Goal: Information Seeking & Learning: Learn about a topic

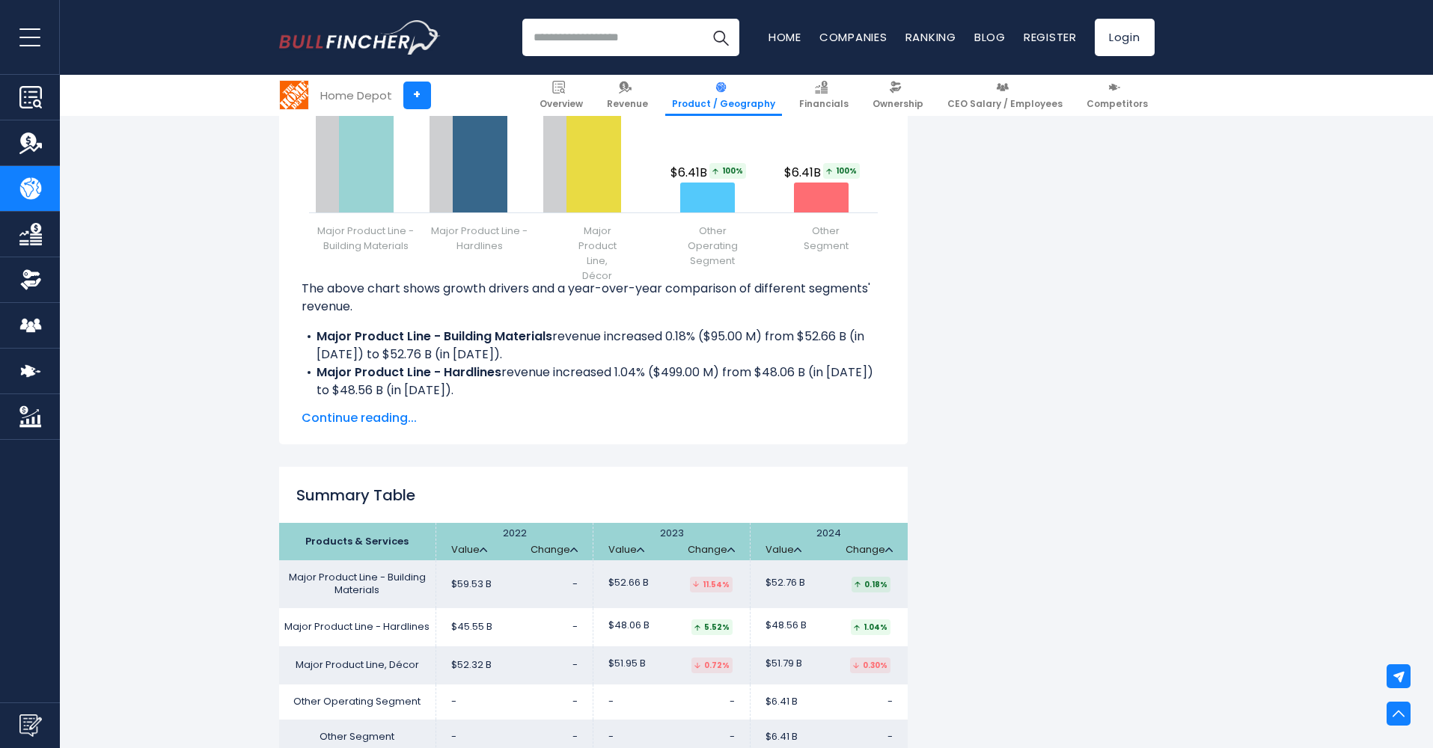
scroll to position [2012, 0]
click at [352, 415] on span "Continue reading..." at bounding box center [594, 420] width 584 height 18
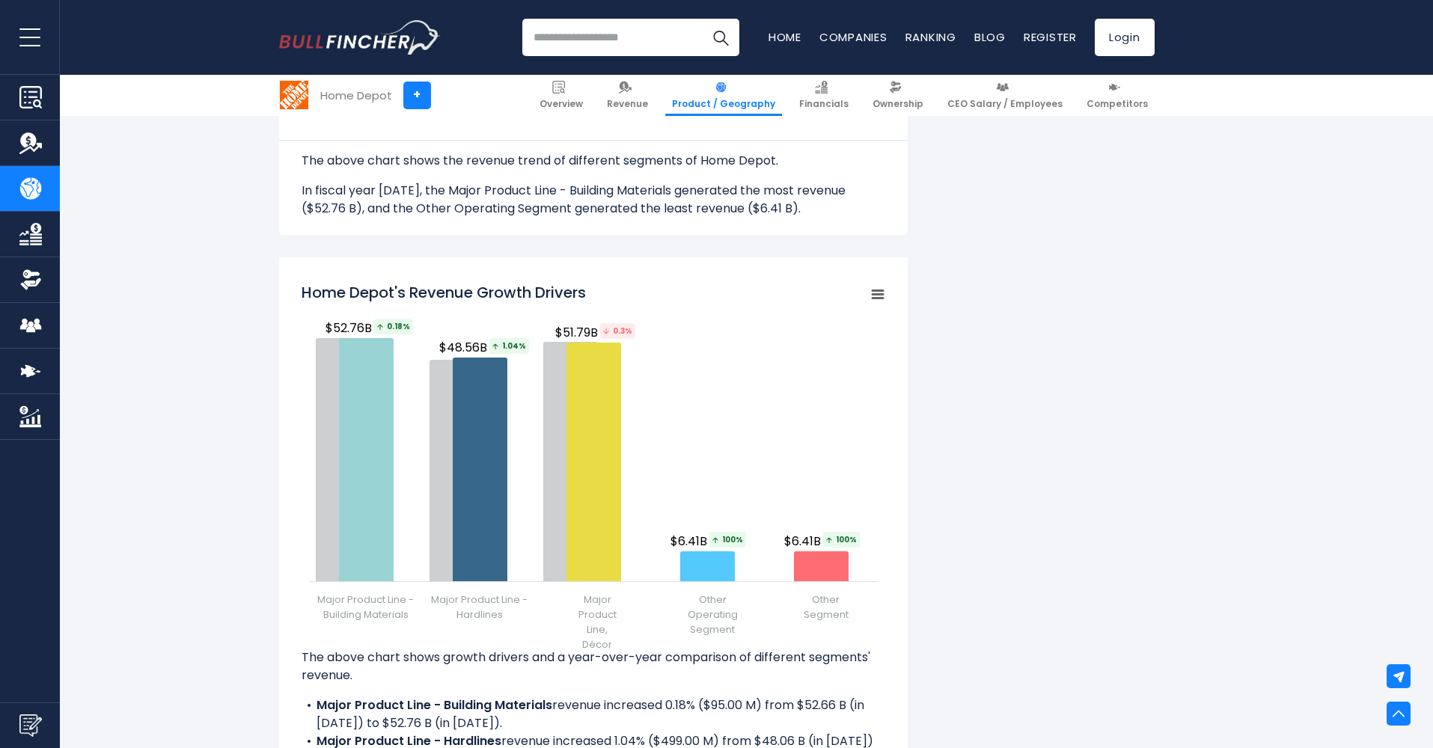
scroll to position [1648, 0]
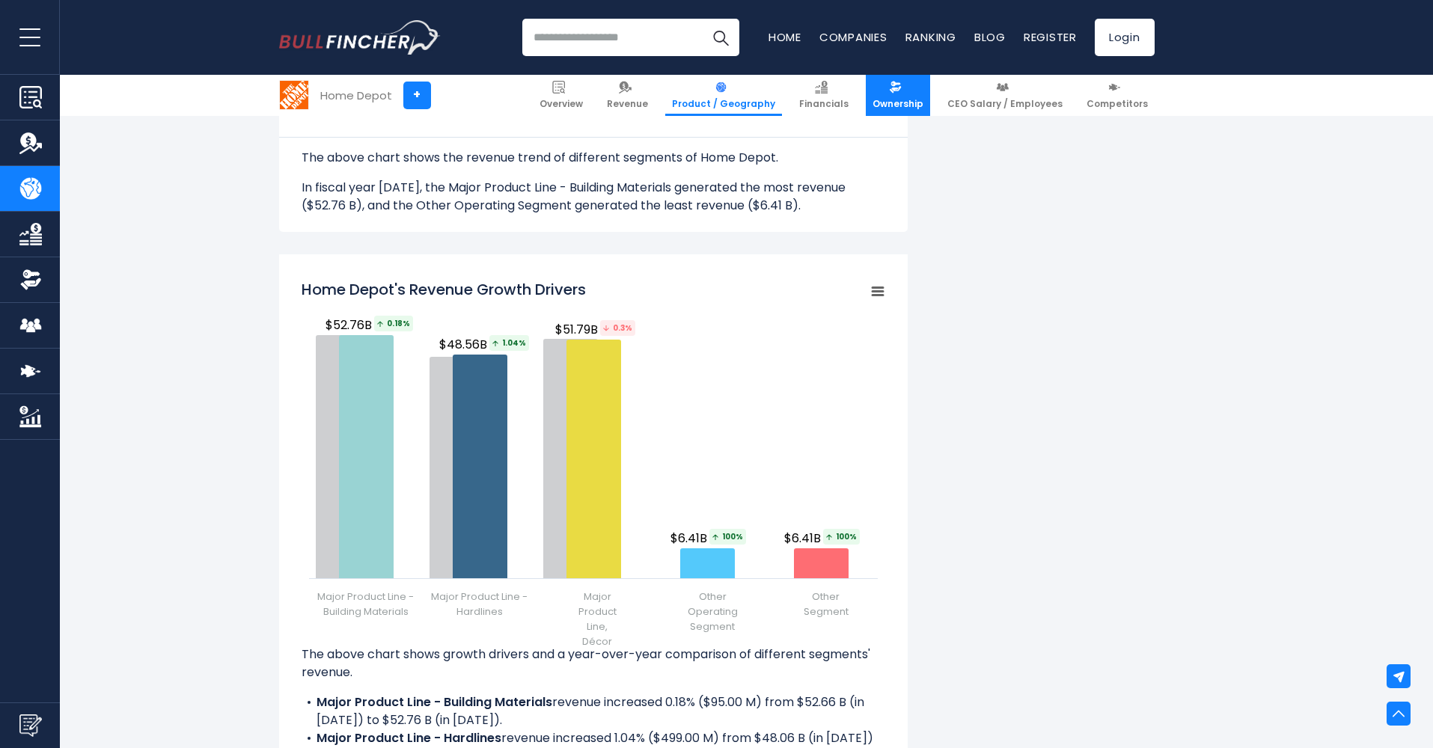
click at [905, 103] on span "Ownership" at bounding box center [898, 104] width 51 height 12
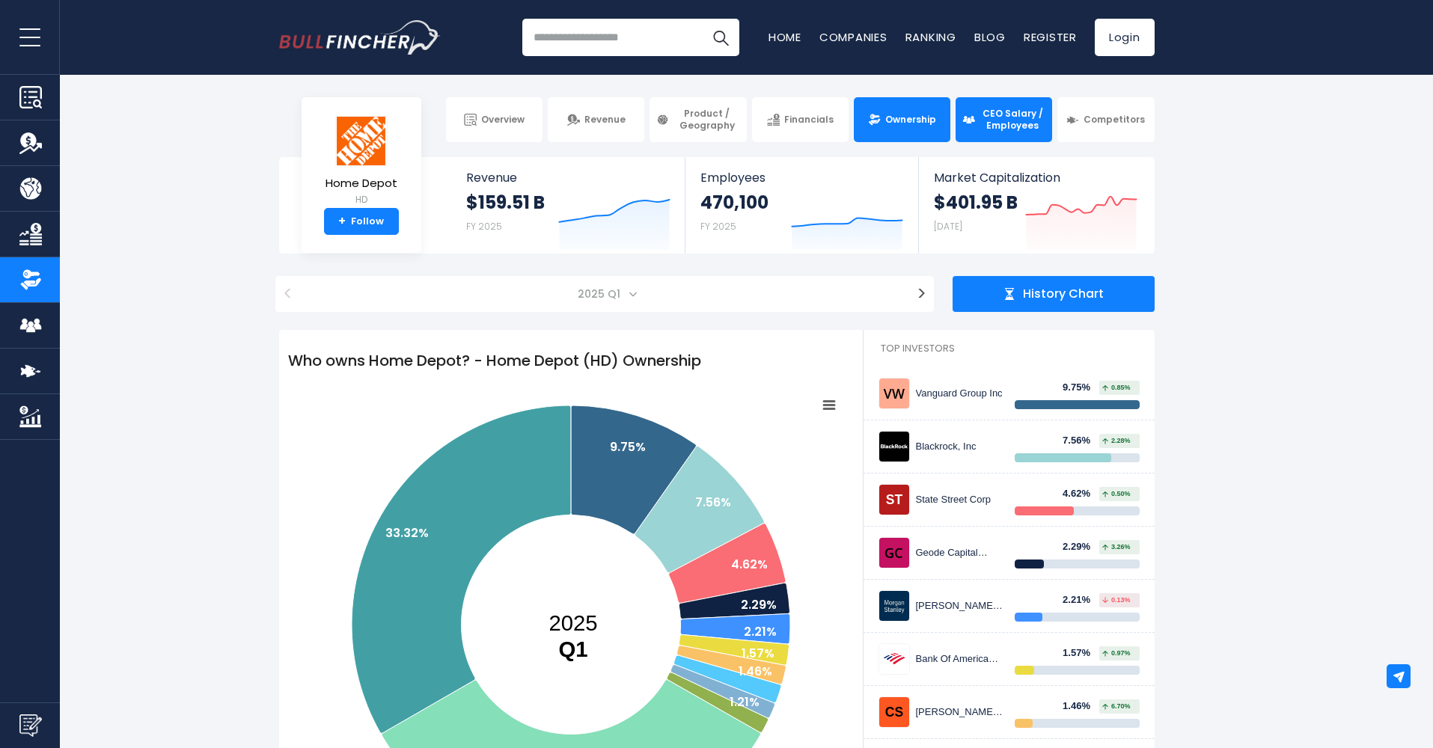
click at [1018, 125] on span "CEO Salary / Employees" at bounding box center [1013, 119] width 66 height 23
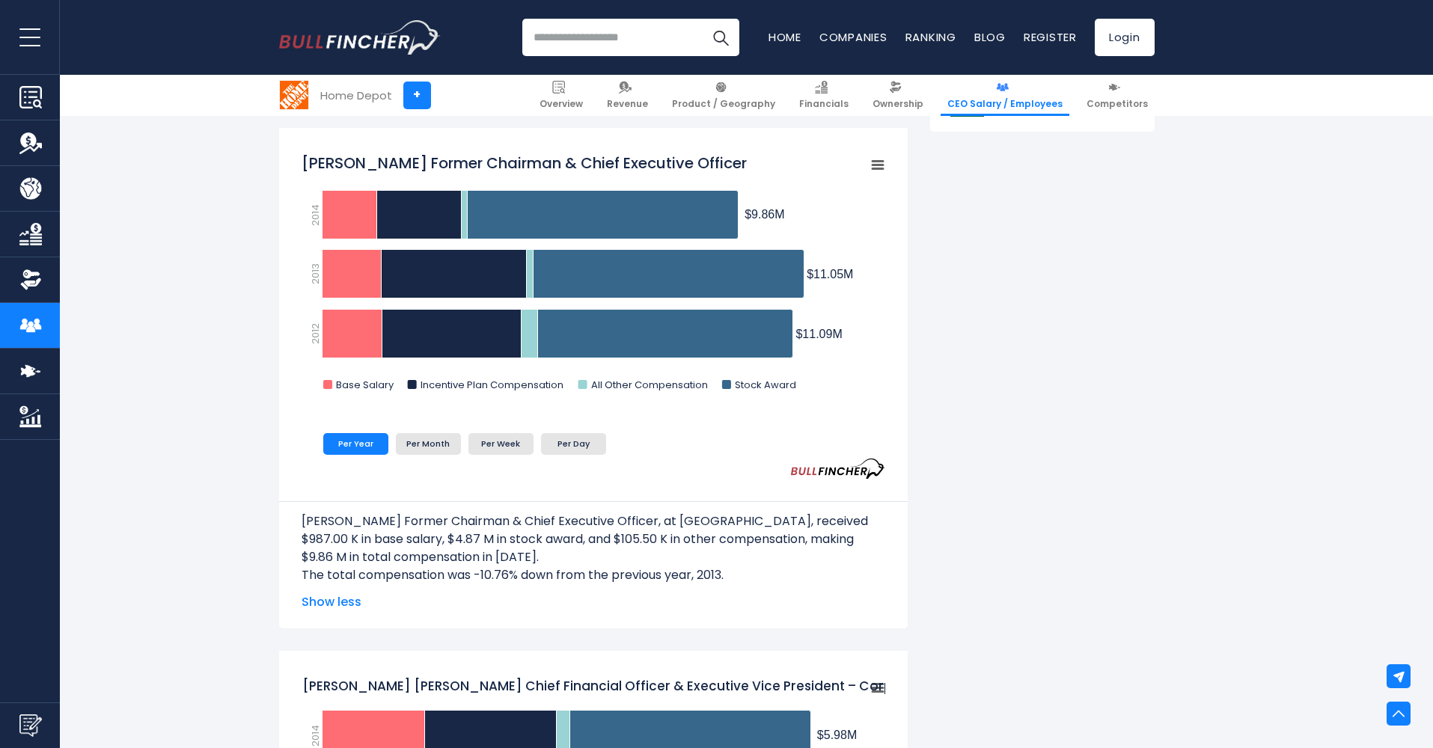
scroll to position [919, 0]
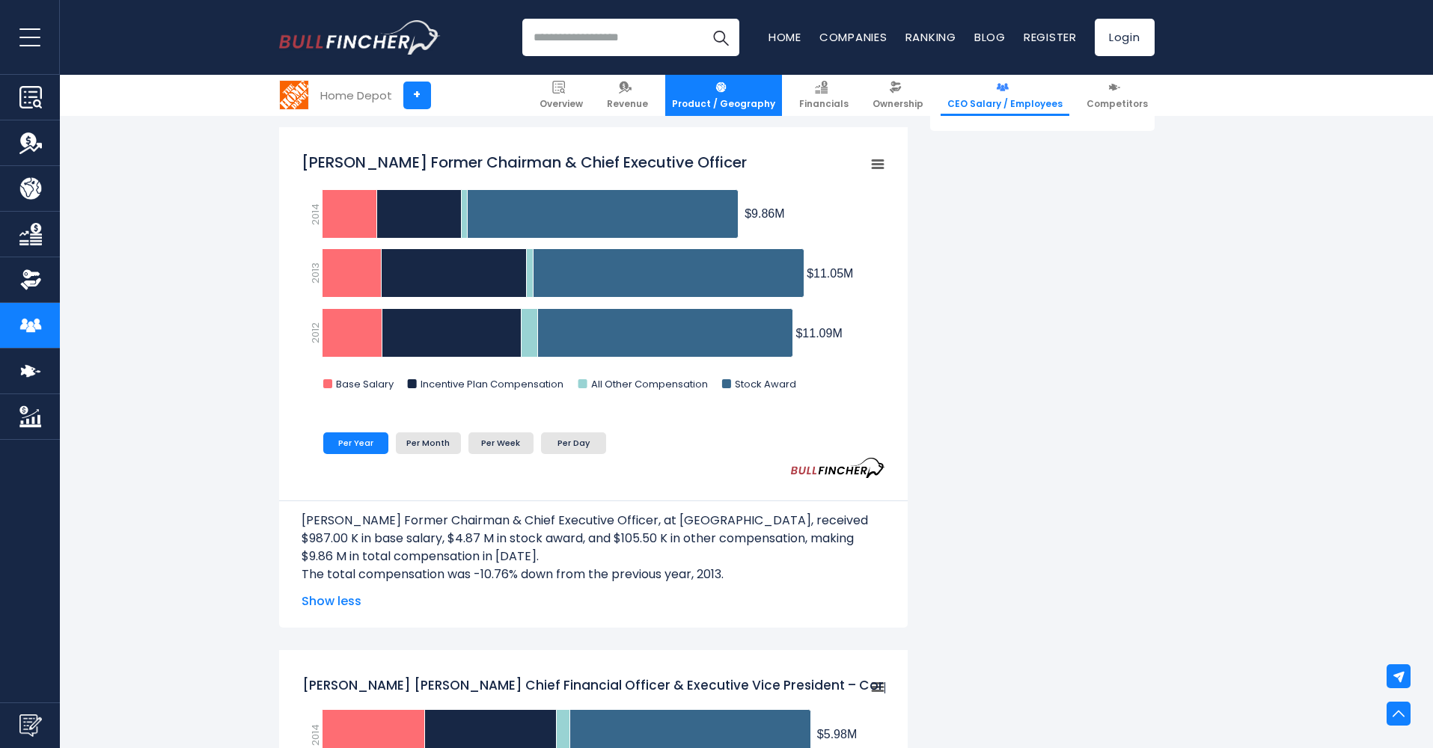
click at [730, 100] on span "Product / Geography" at bounding box center [723, 104] width 103 height 12
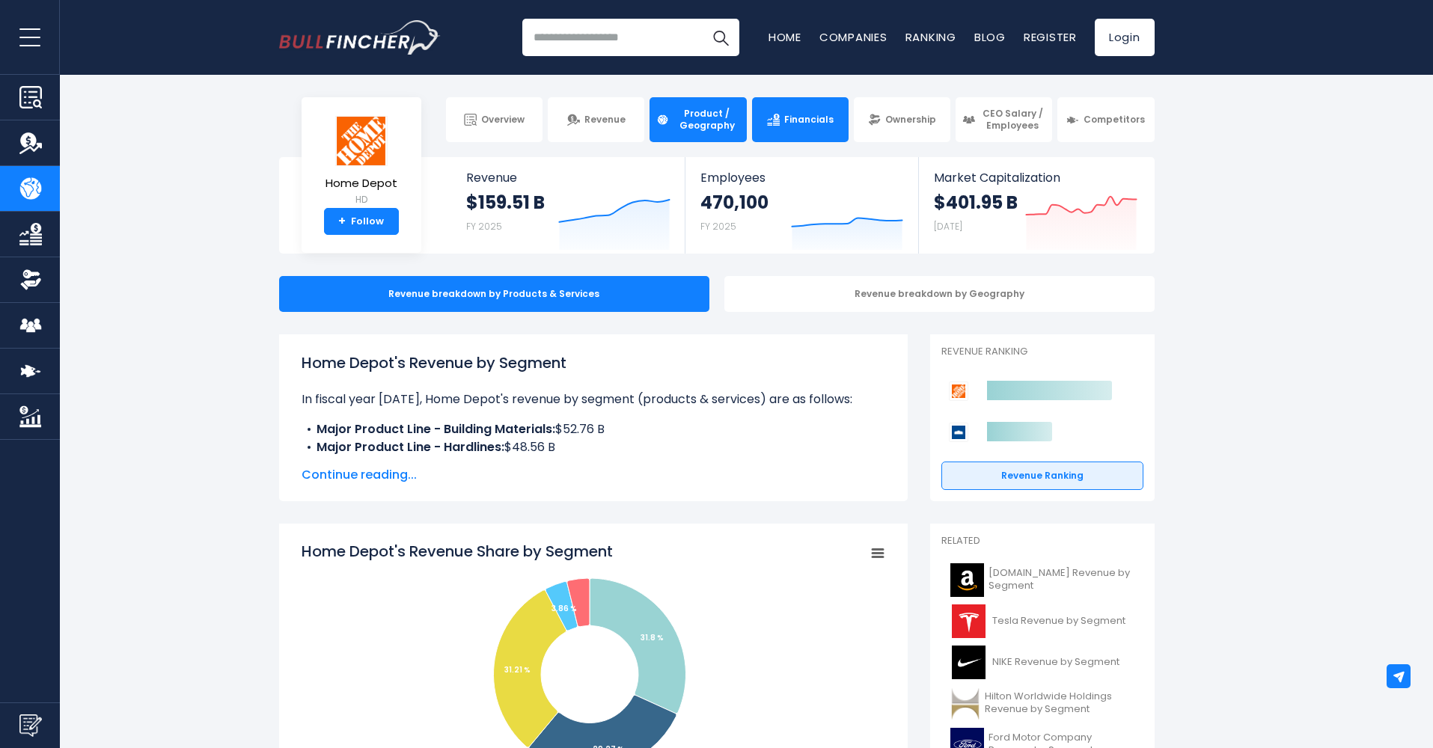
click at [794, 120] on span "Financials" at bounding box center [808, 120] width 49 height 12
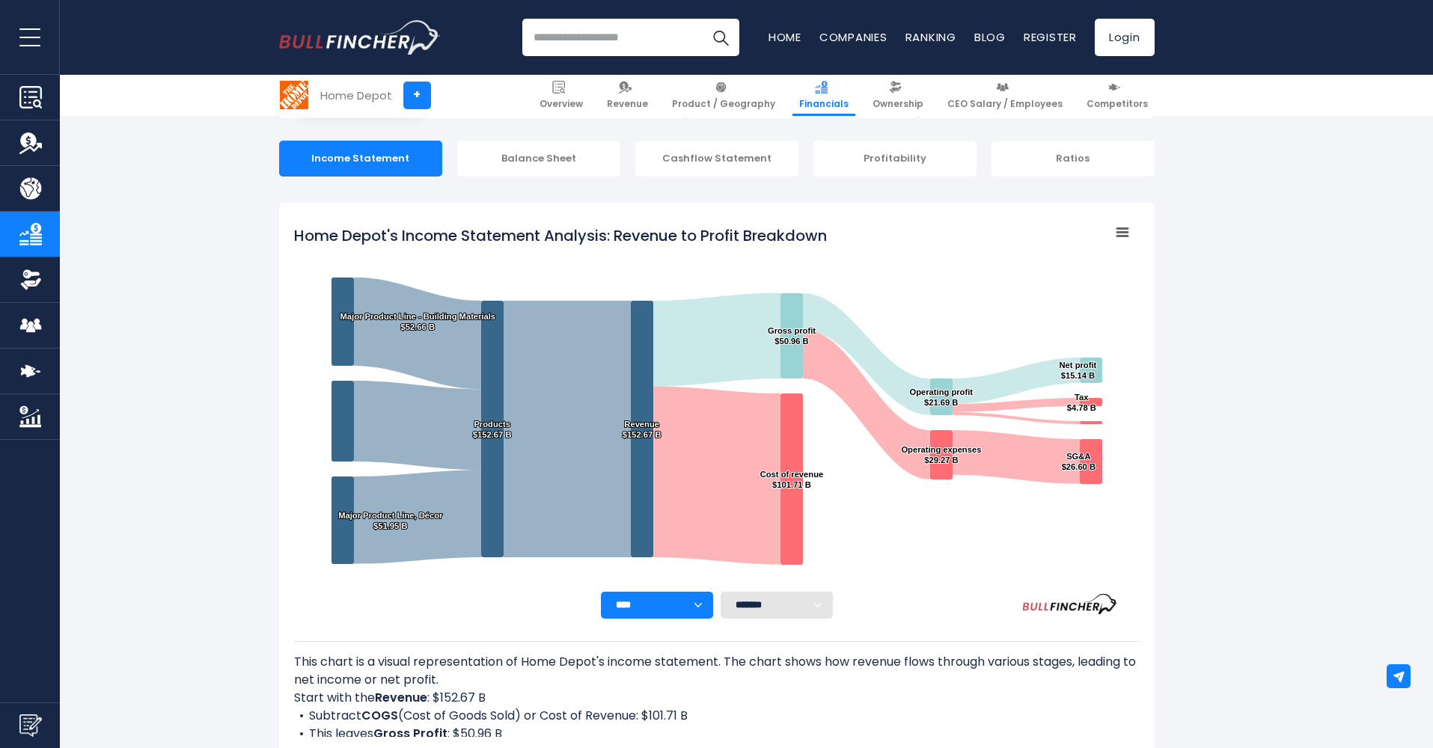
scroll to position [135, 0]
click at [1066, 155] on div "Ratios" at bounding box center [1073, 159] width 163 height 36
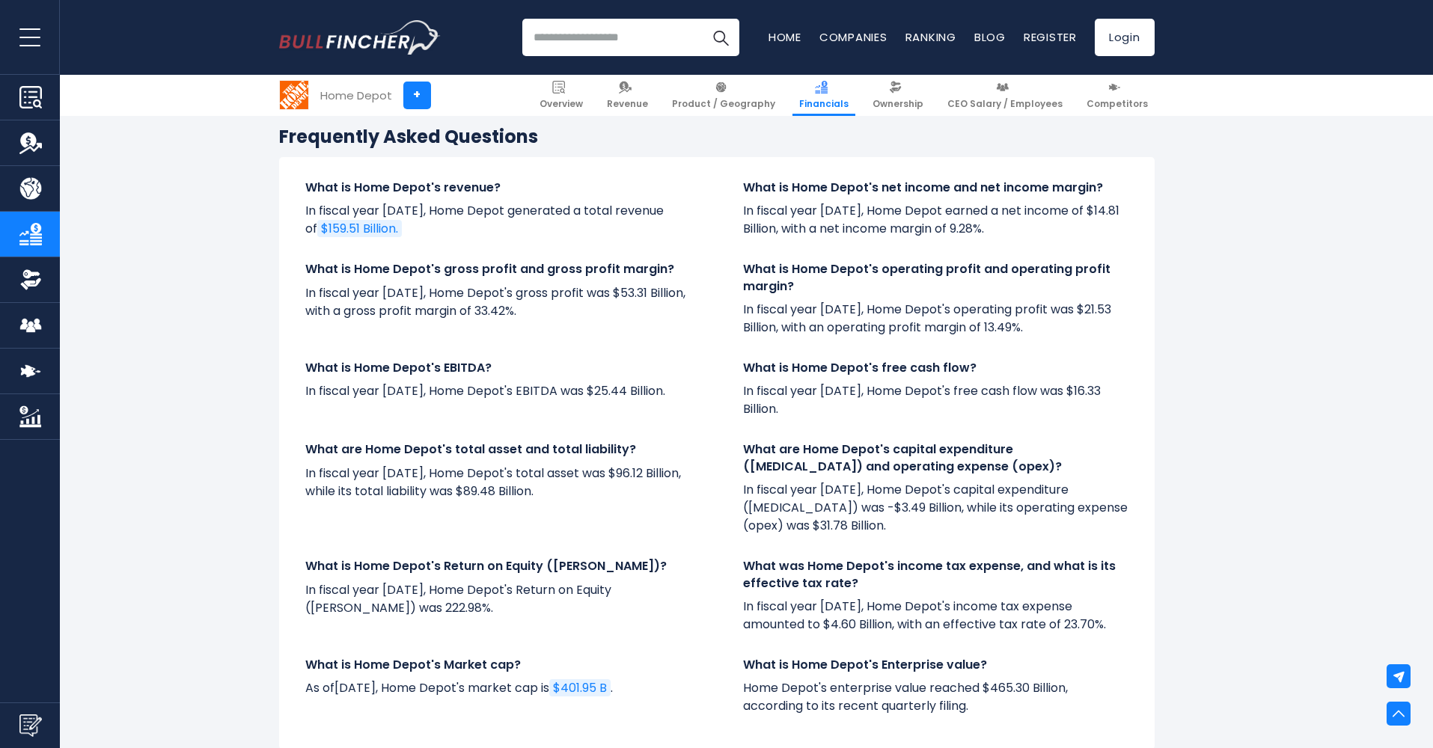
scroll to position [3418, 0]
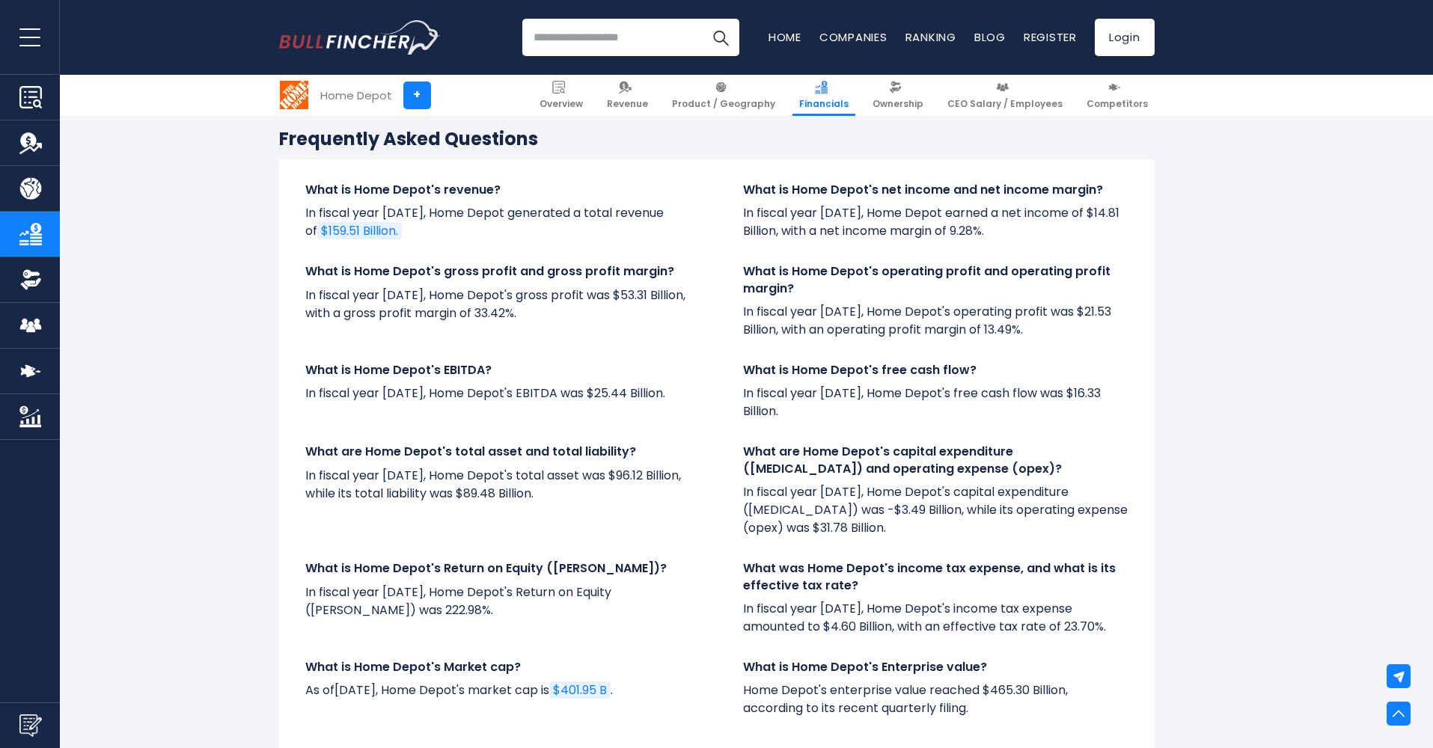
click at [340, 227] on link "$159.51 Billion." at bounding box center [359, 230] width 85 height 17
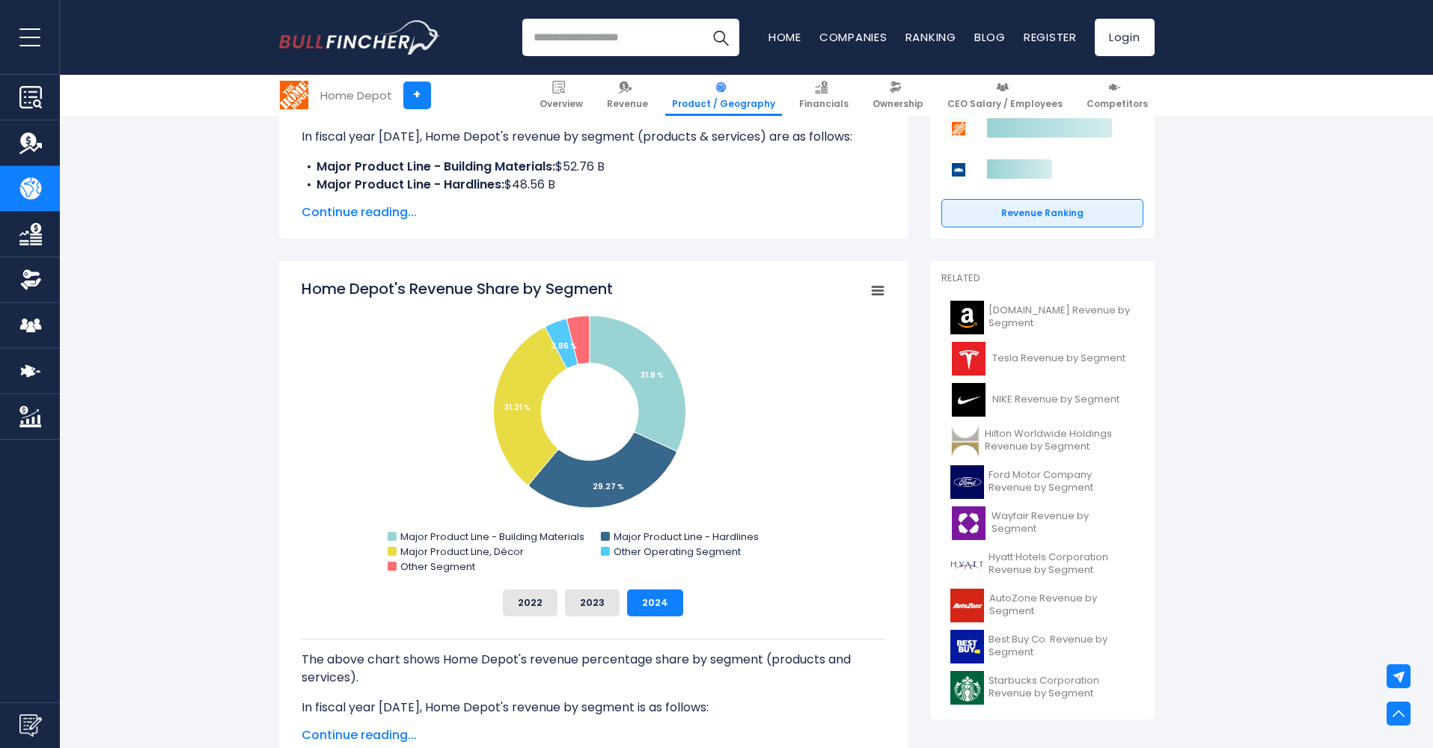
drag, startPoint x: 337, startPoint y: 212, endPoint x: 319, endPoint y: 218, distance: 19.6
click at [337, 212] on span "Continue reading..." at bounding box center [594, 213] width 584 height 18
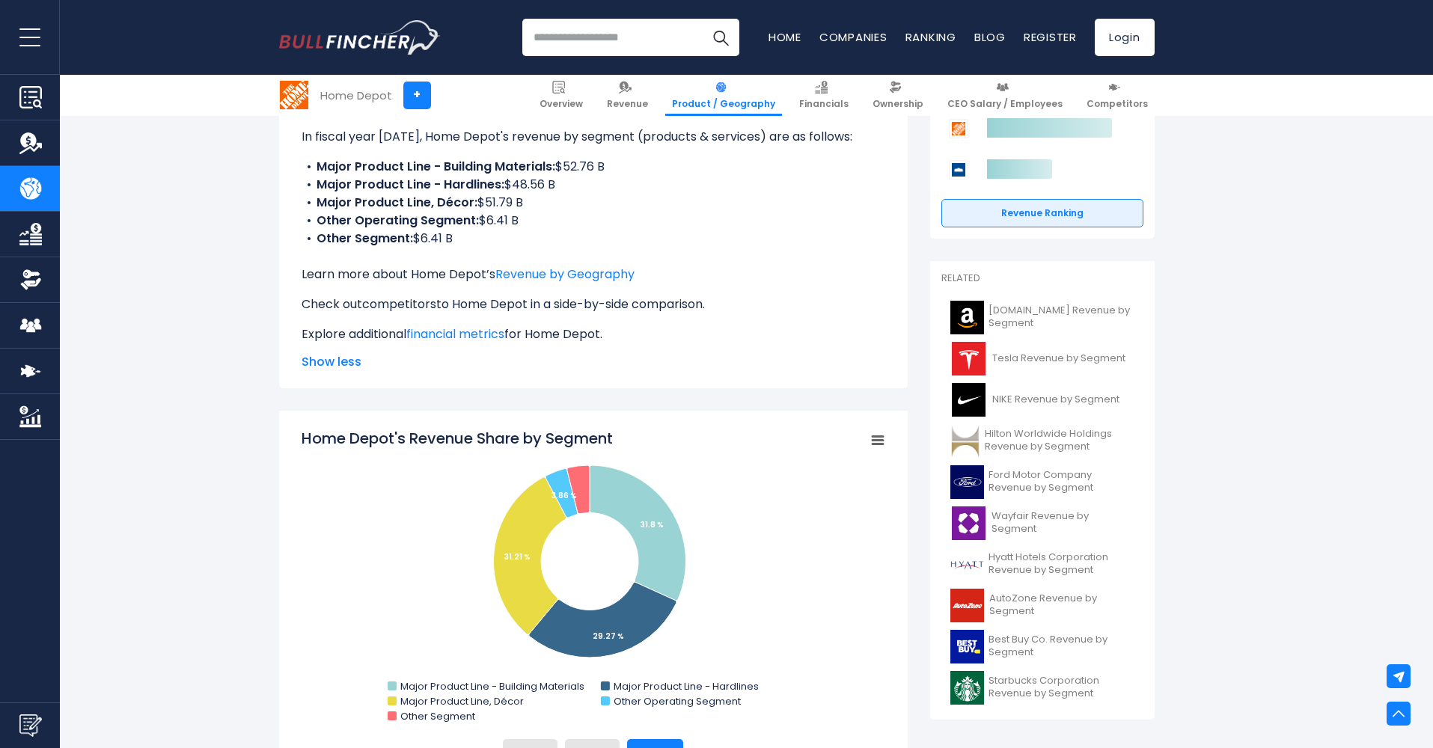
click at [394, 306] on link "competitors" at bounding box center [399, 304] width 74 height 17
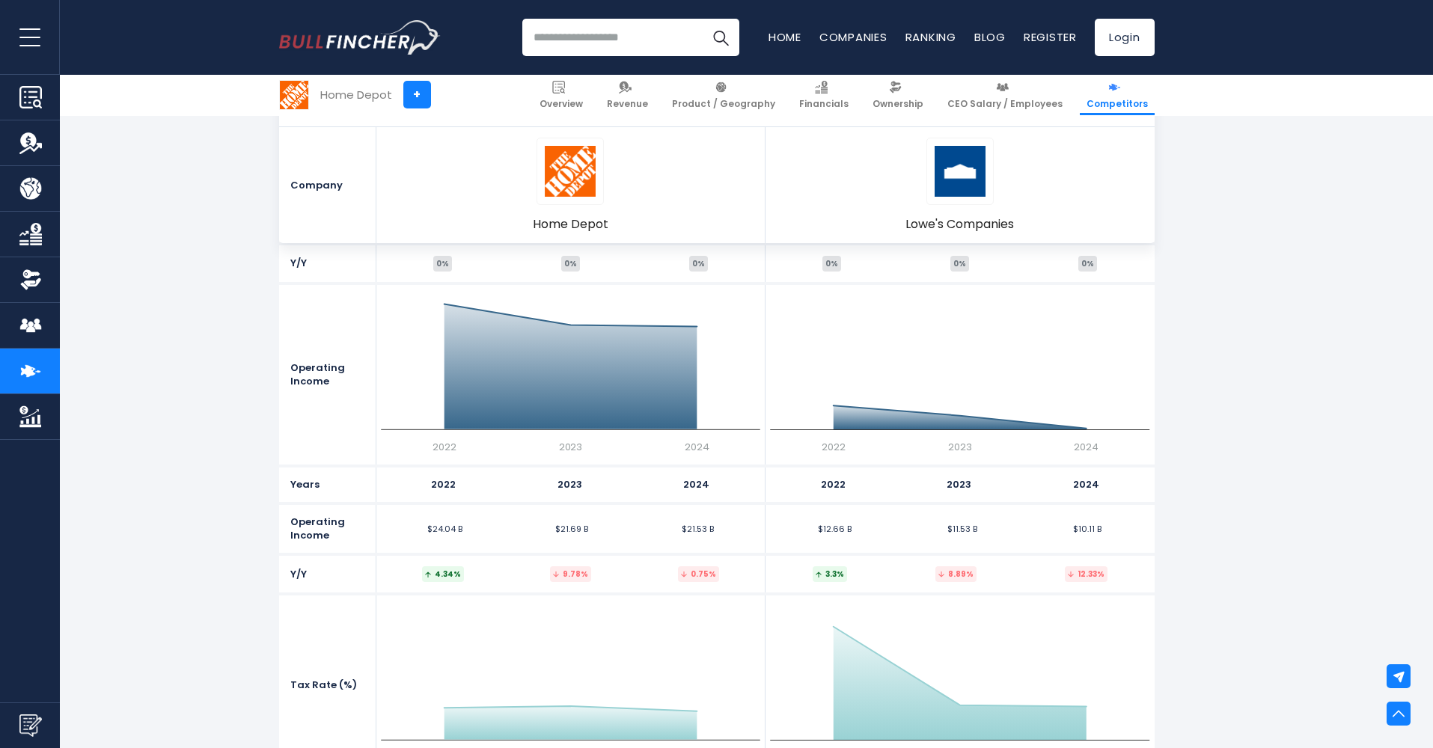
scroll to position [2289, 0]
